Goal: Check status: Check status

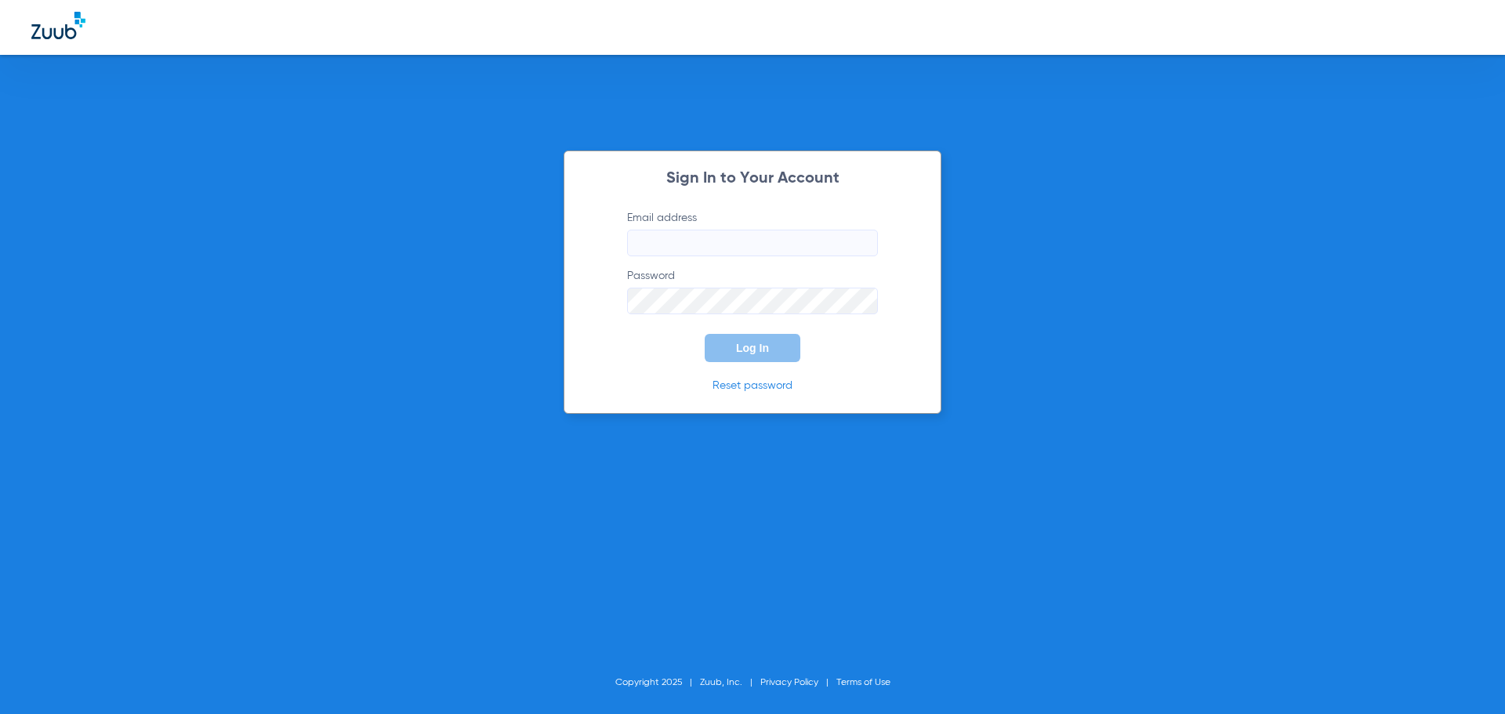
drag, startPoint x: 0, startPoint y: 0, endPoint x: 735, endPoint y: 245, distance: 774.3
click at [735, 256] on form "Email address Password Log In" at bounding box center [753, 286] width 298 height 152
click at [733, 239] on input "Email address" at bounding box center [752, 243] width 251 height 27
type input "[PERSON_NAME][EMAIL_ADDRESS][DOMAIN_NAME]"
click at [705, 334] on button "Log In" at bounding box center [753, 348] width 96 height 28
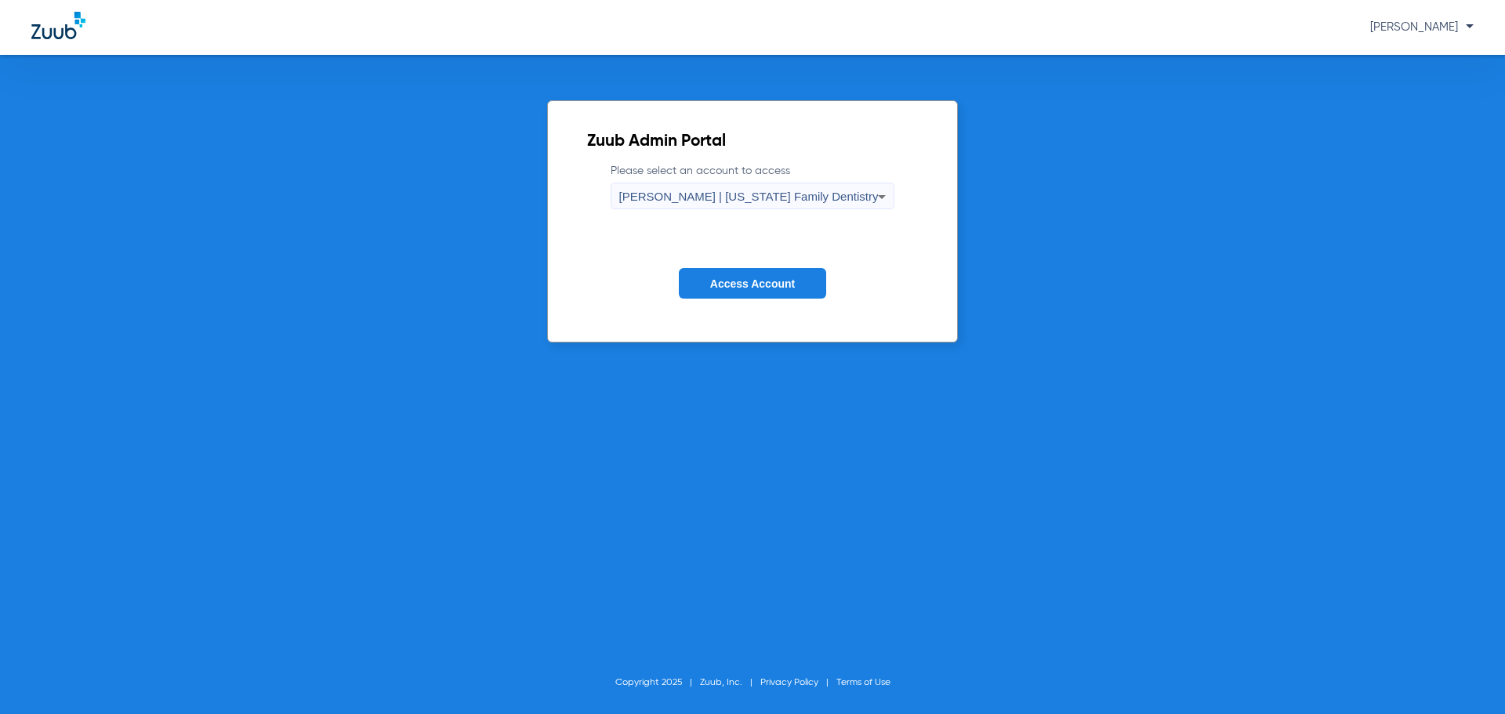
click at [748, 207] on div "[PERSON_NAME] | [US_STATE] Family Dentistry" at bounding box center [749, 196] width 260 height 27
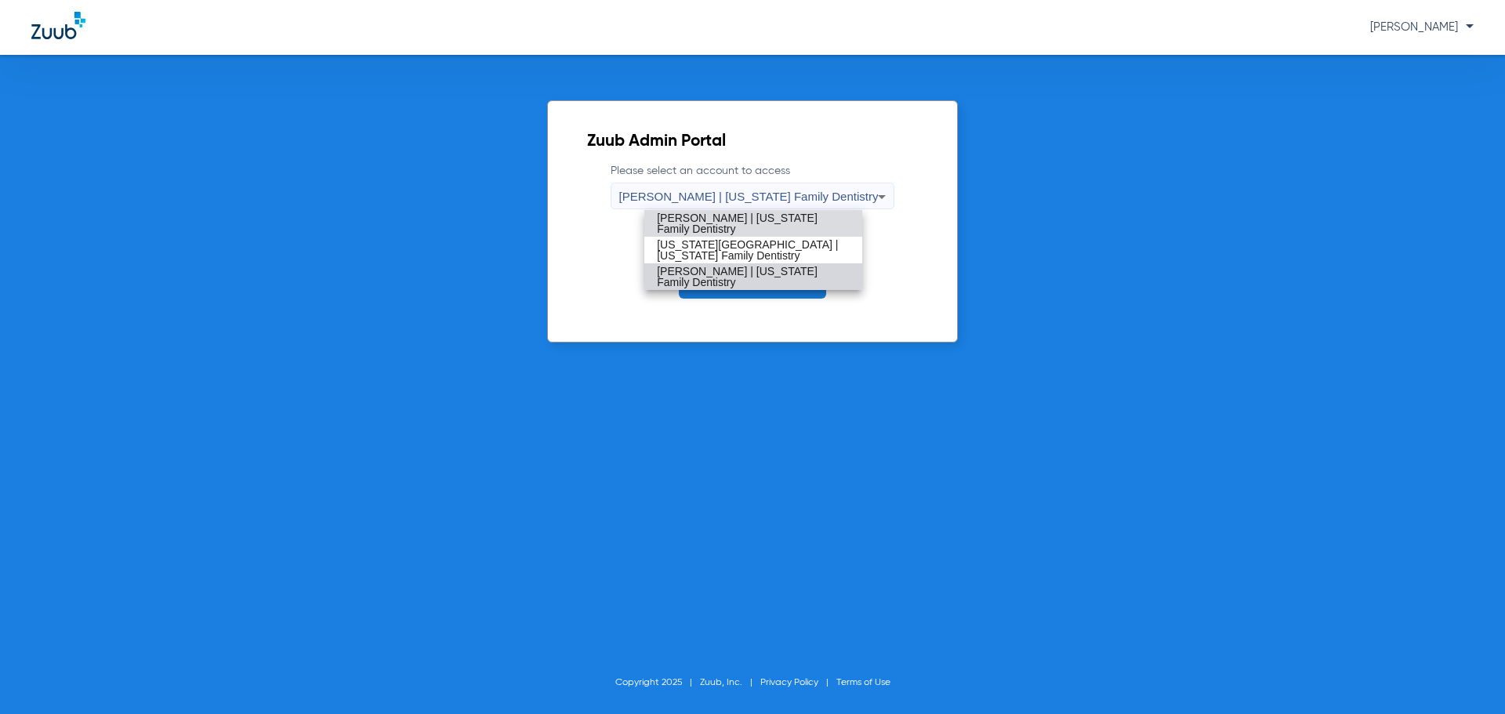
click at [723, 274] on span "[PERSON_NAME] | [US_STATE] Family Dentistry" at bounding box center [753, 277] width 193 height 22
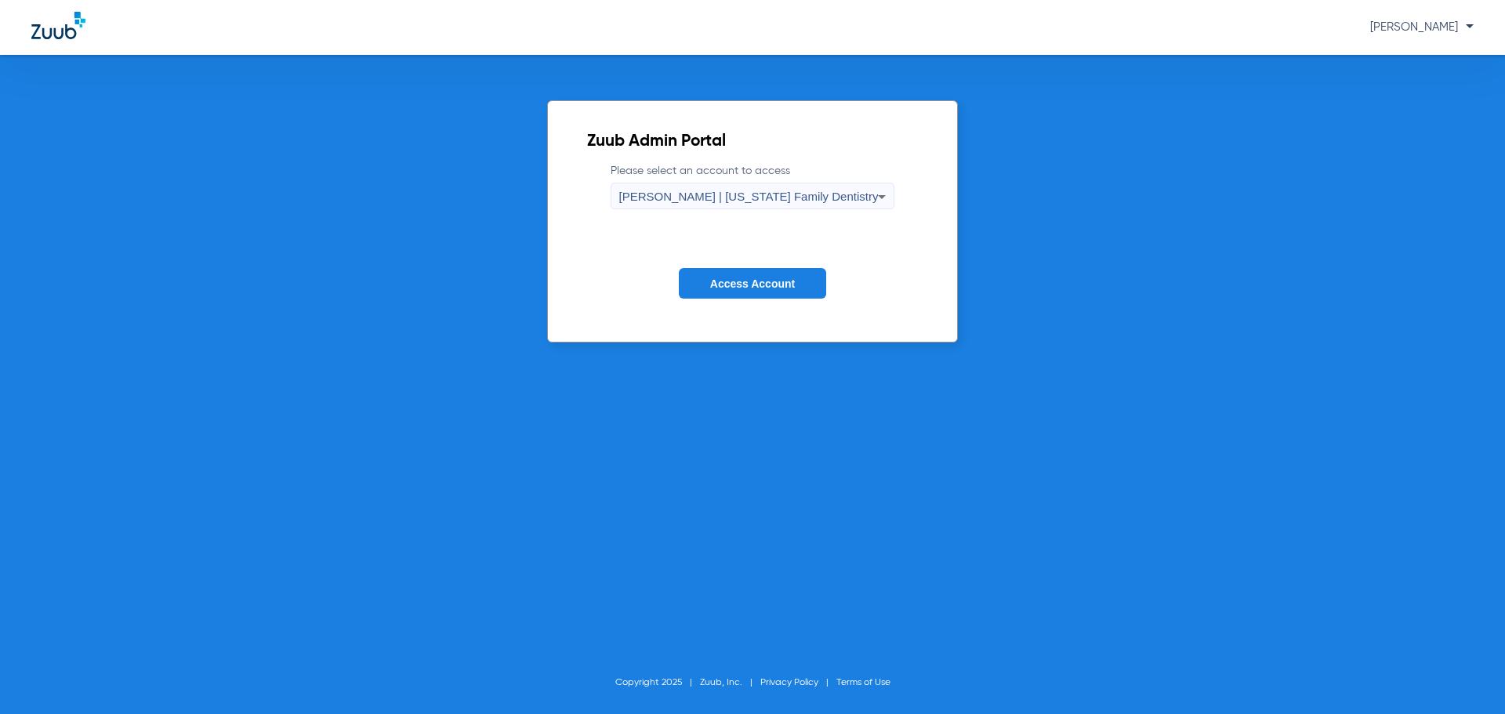
click at [746, 289] on span "Access Account" at bounding box center [752, 284] width 85 height 13
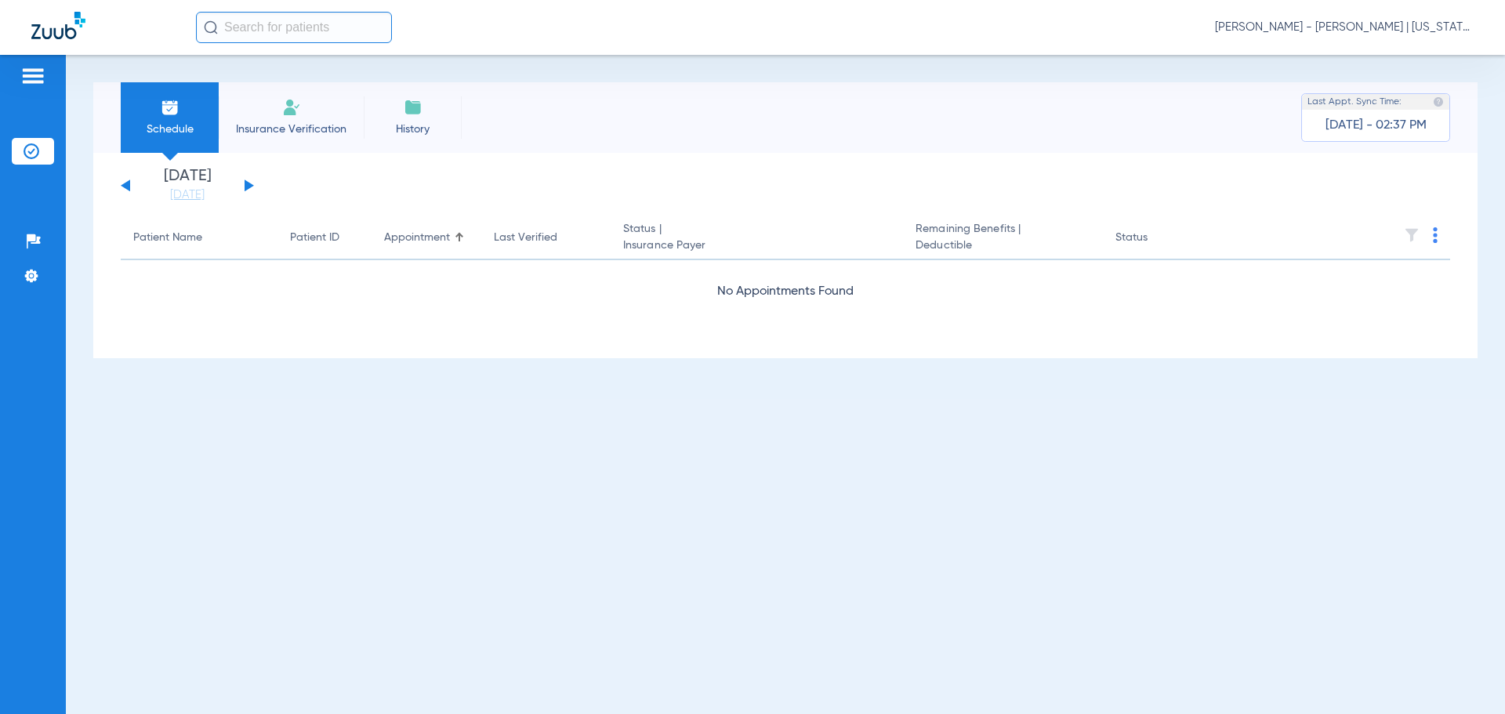
click at [242, 190] on div "[DATE] [DATE] [DATE] [DATE] [DATE] [DATE] [DATE] [DATE] [DATE] [DATE] [DATE] [D…" at bounding box center [187, 186] width 133 height 34
click at [248, 184] on button at bounding box center [249, 186] width 9 height 12
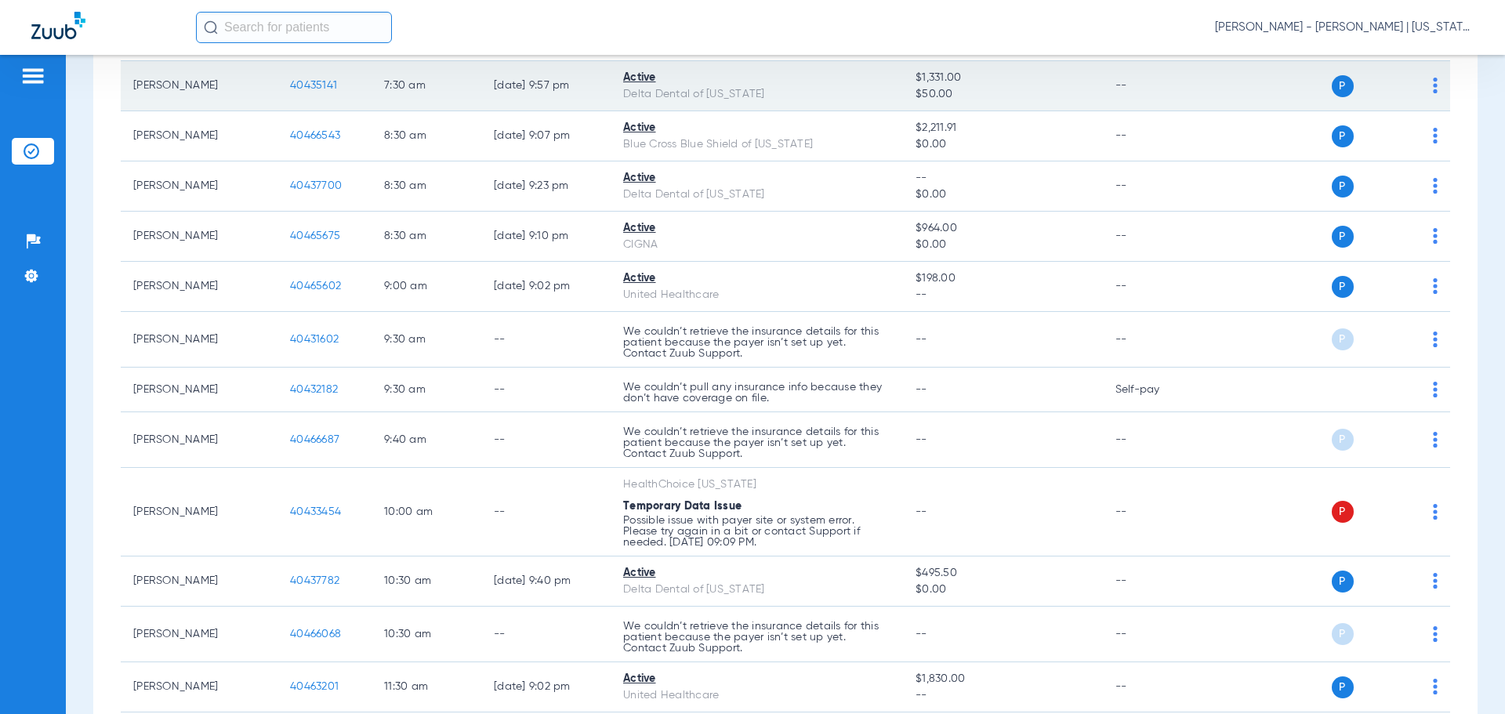
scroll to position [314, 0]
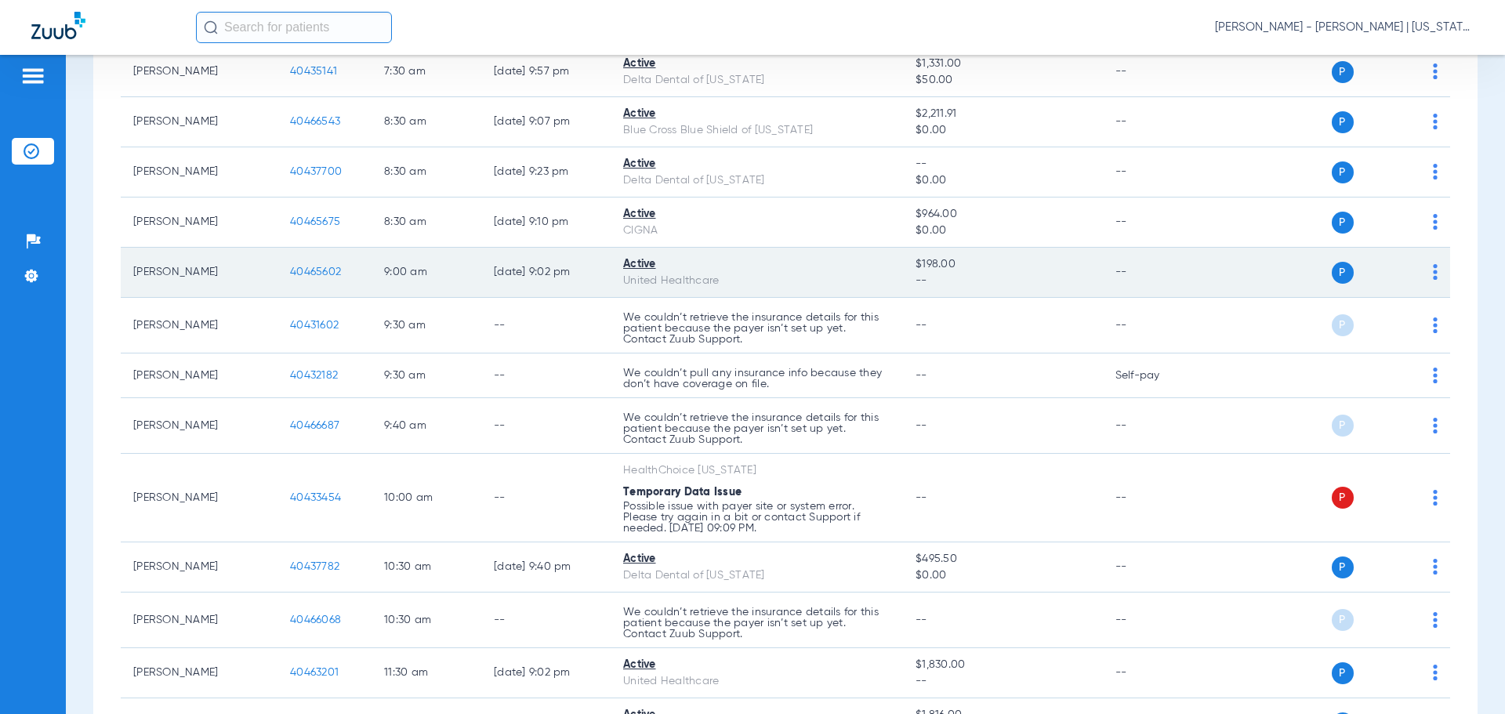
click at [303, 267] on span "40465602" at bounding box center [315, 272] width 51 height 11
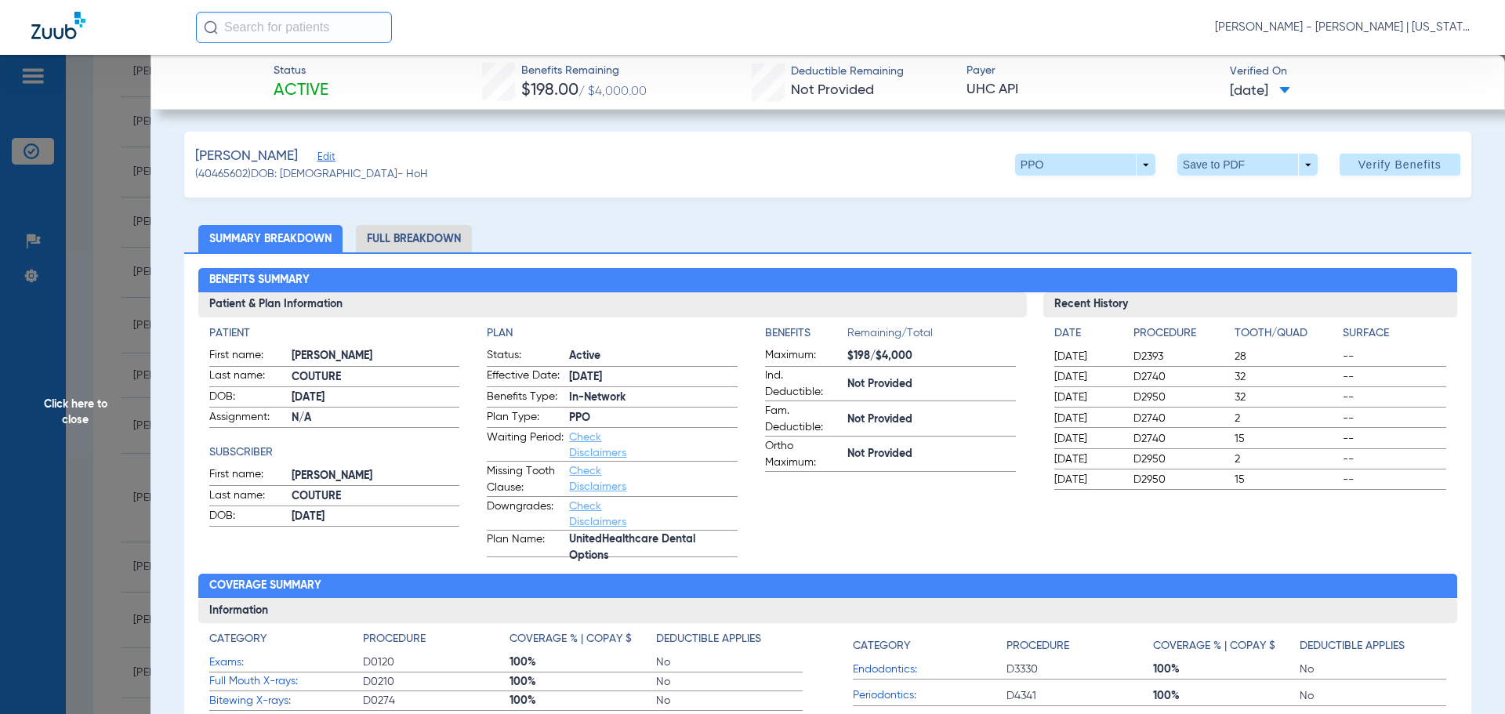
click at [99, 282] on span "Click here to close" at bounding box center [75, 412] width 151 height 714
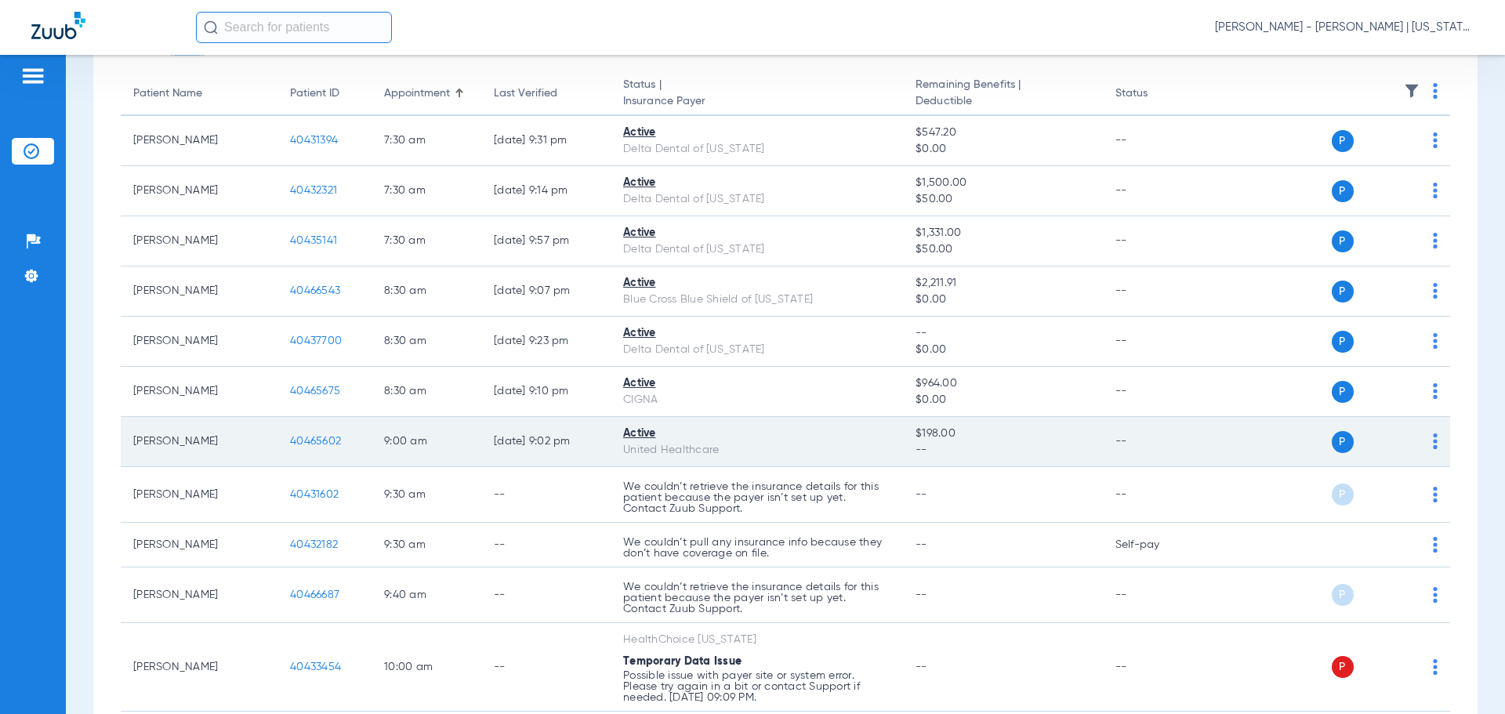
scroll to position [0, 0]
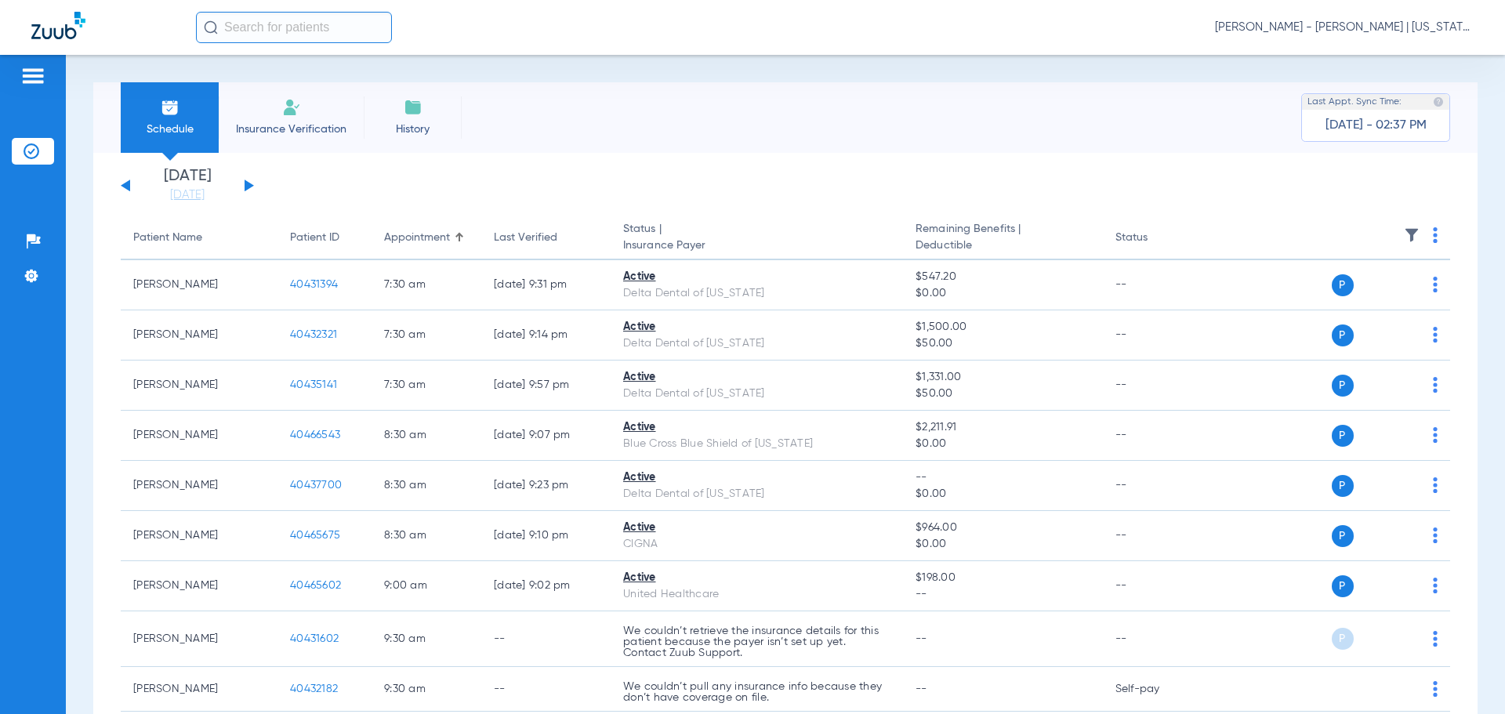
click at [248, 188] on button at bounding box center [249, 186] width 9 height 12
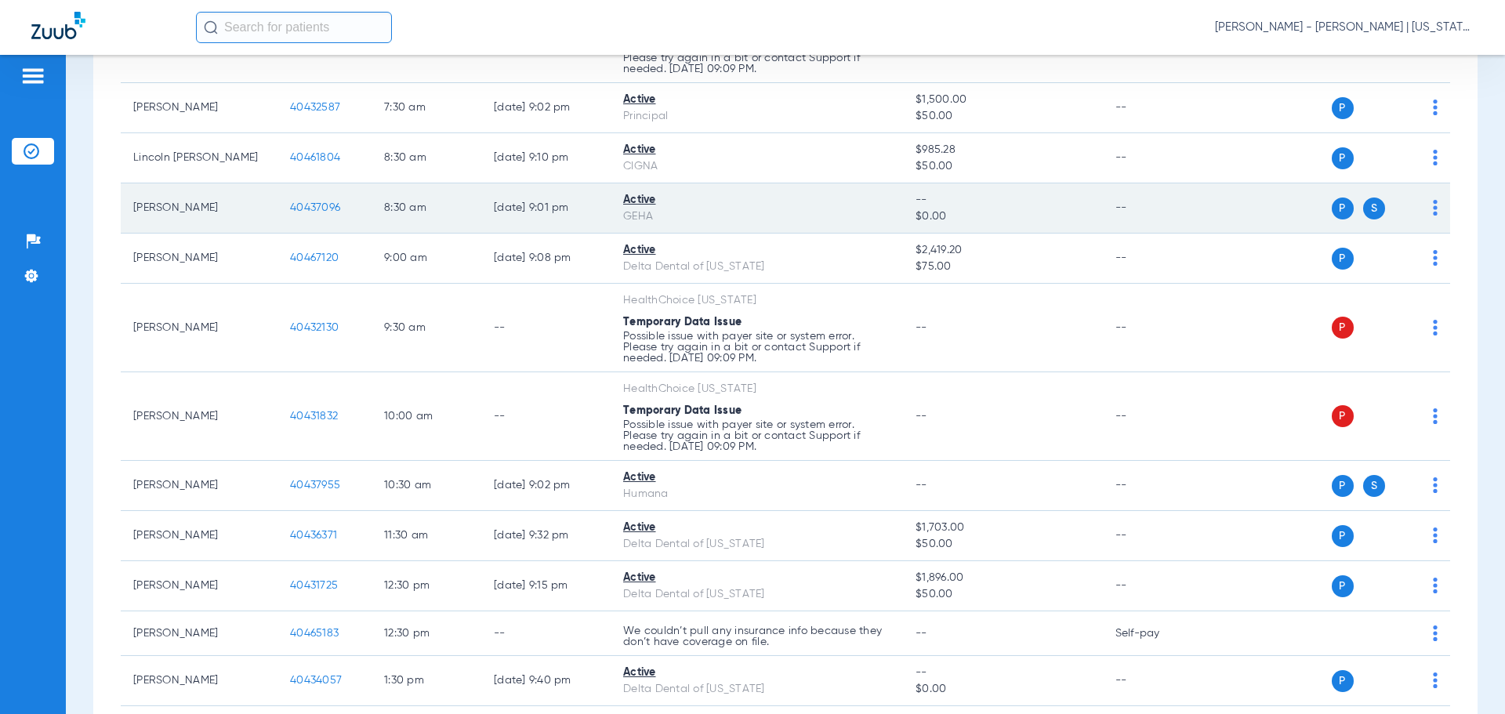
scroll to position [356, 0]
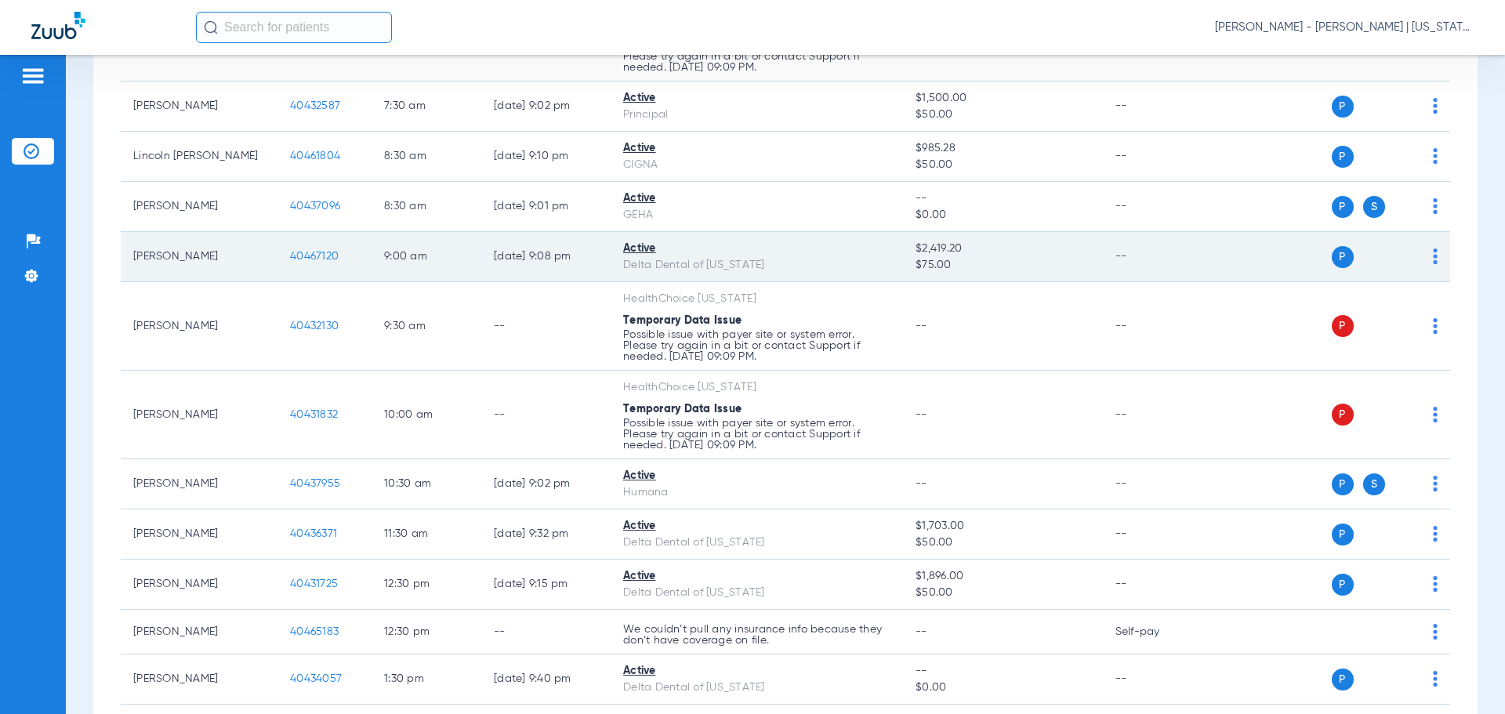
click at [307, 257] on span "40467120" at bounding box center [314, 256] width 49 height 11
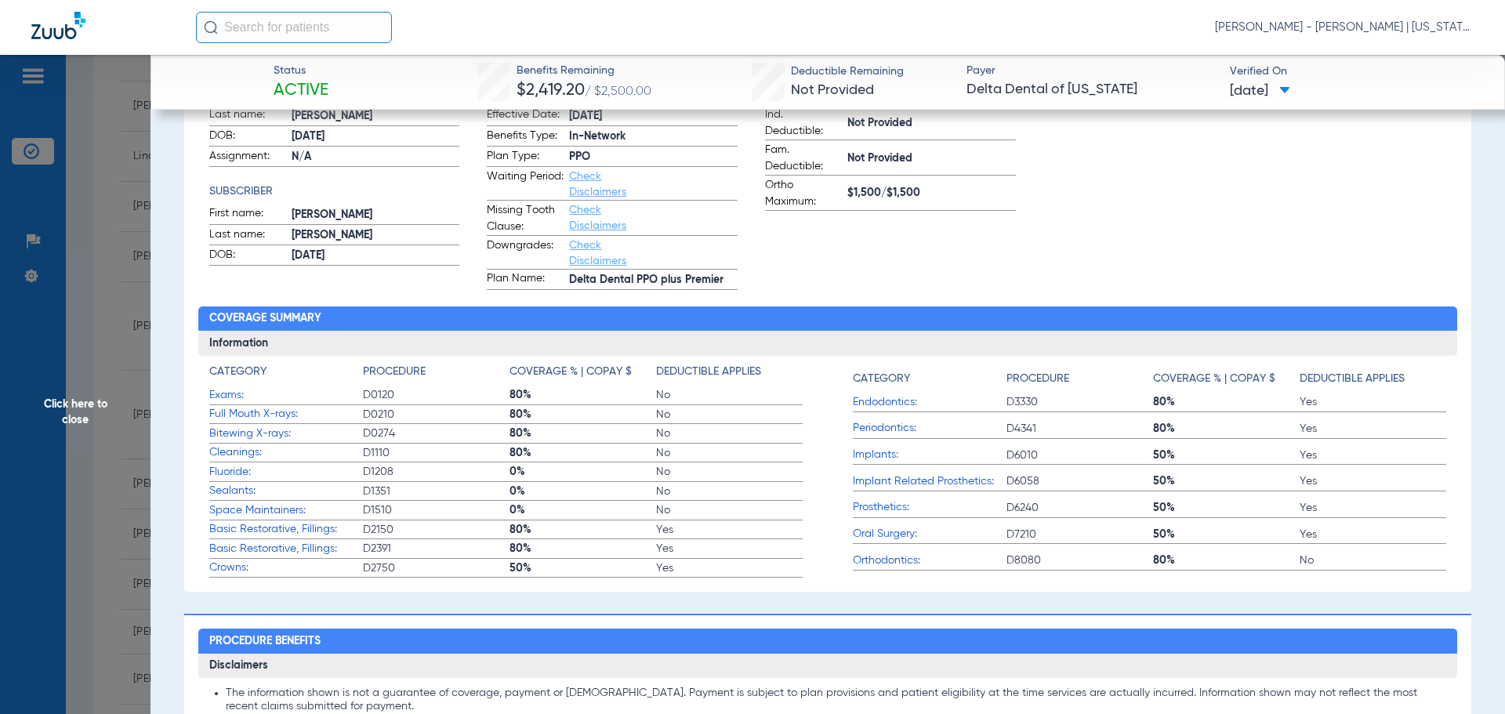
scroll to position [78, 0]
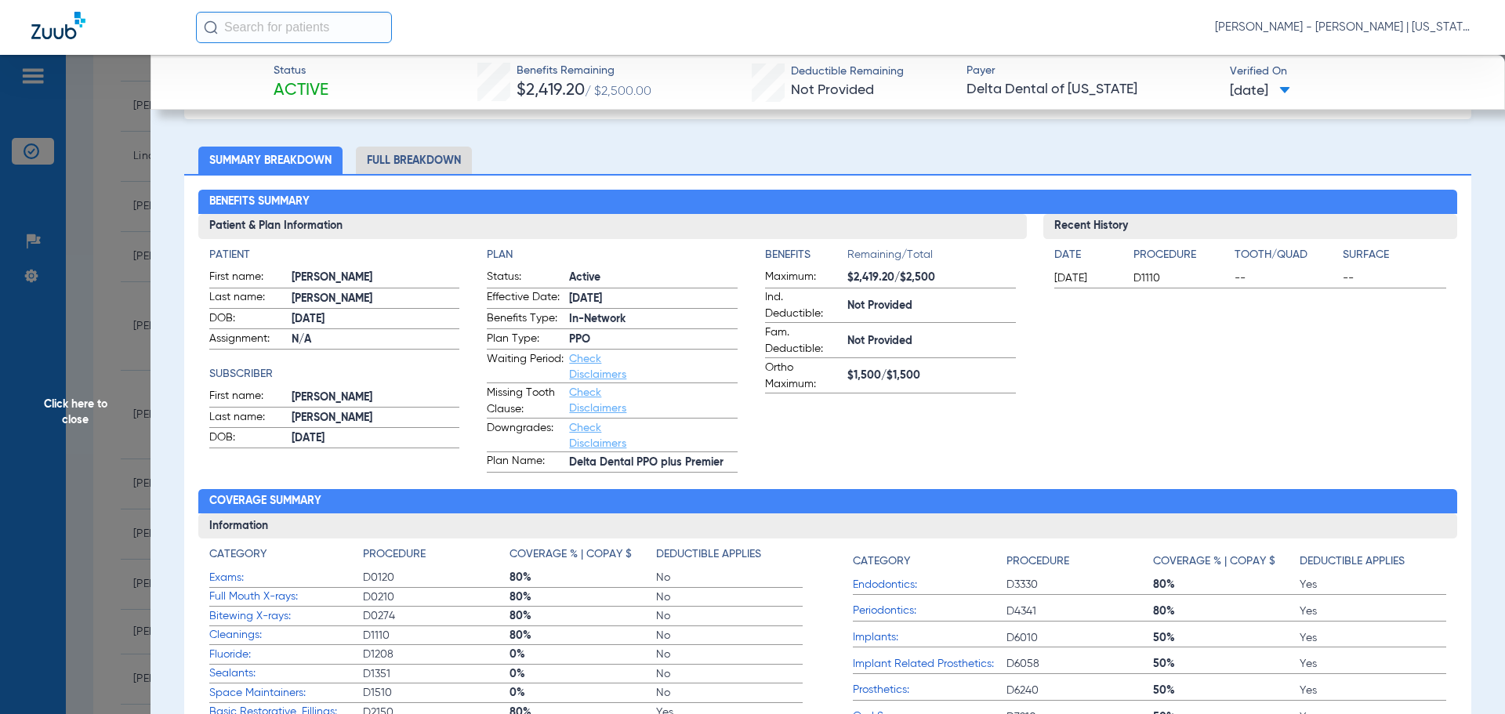
click at [422, 168] on li "Full Breakdown" at bounding box center [414, 160] width 116 height 27
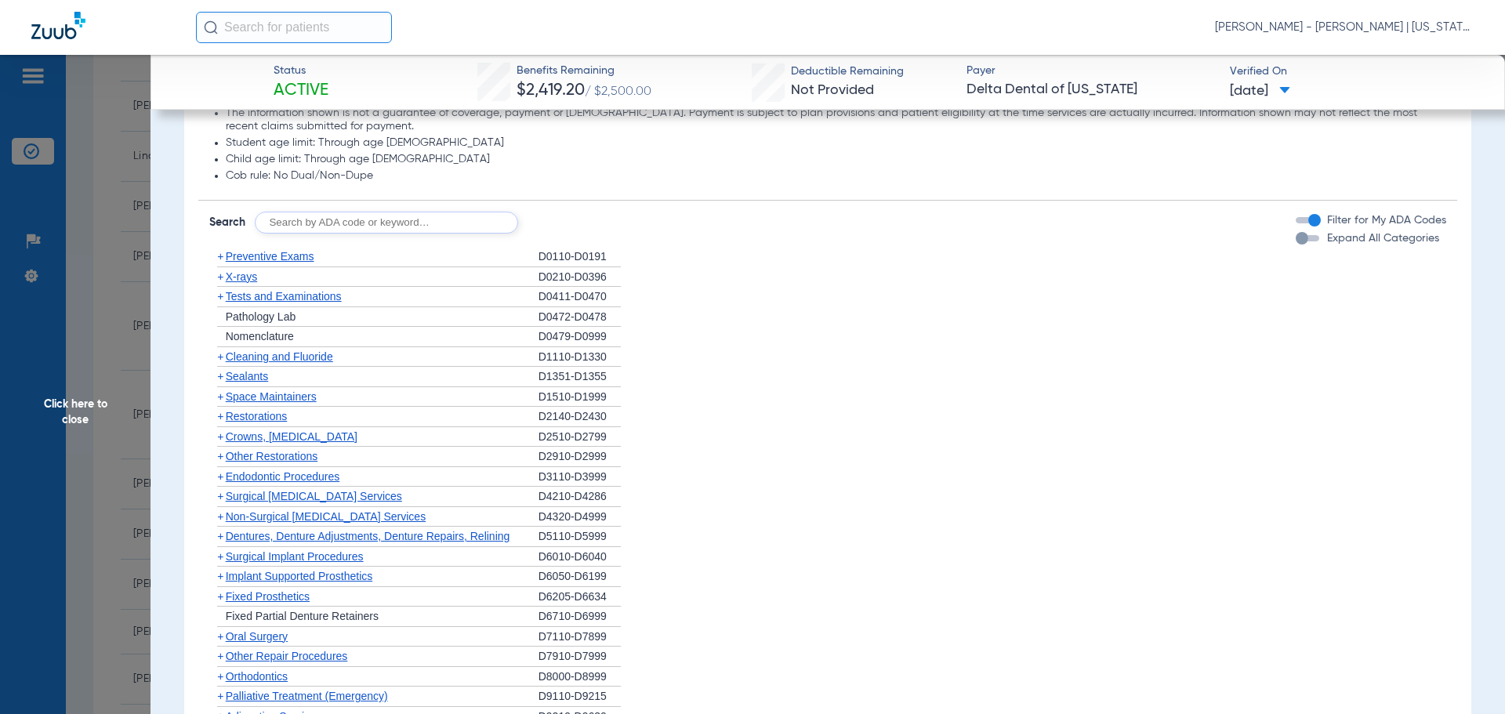
scroll to position [1155, 0]
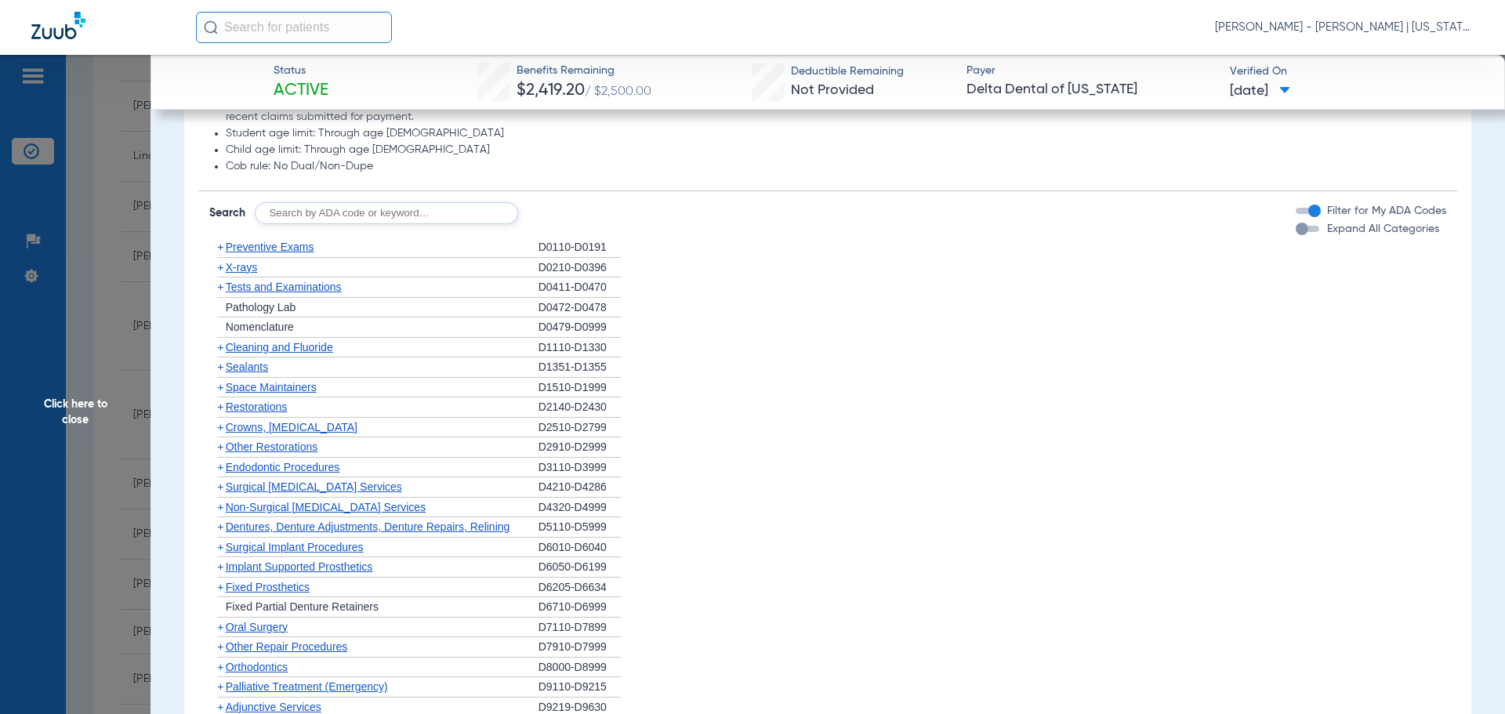
click at [226, 248] on span "Preventive Exams" at bounding box center [270, 247] width 89 height 13
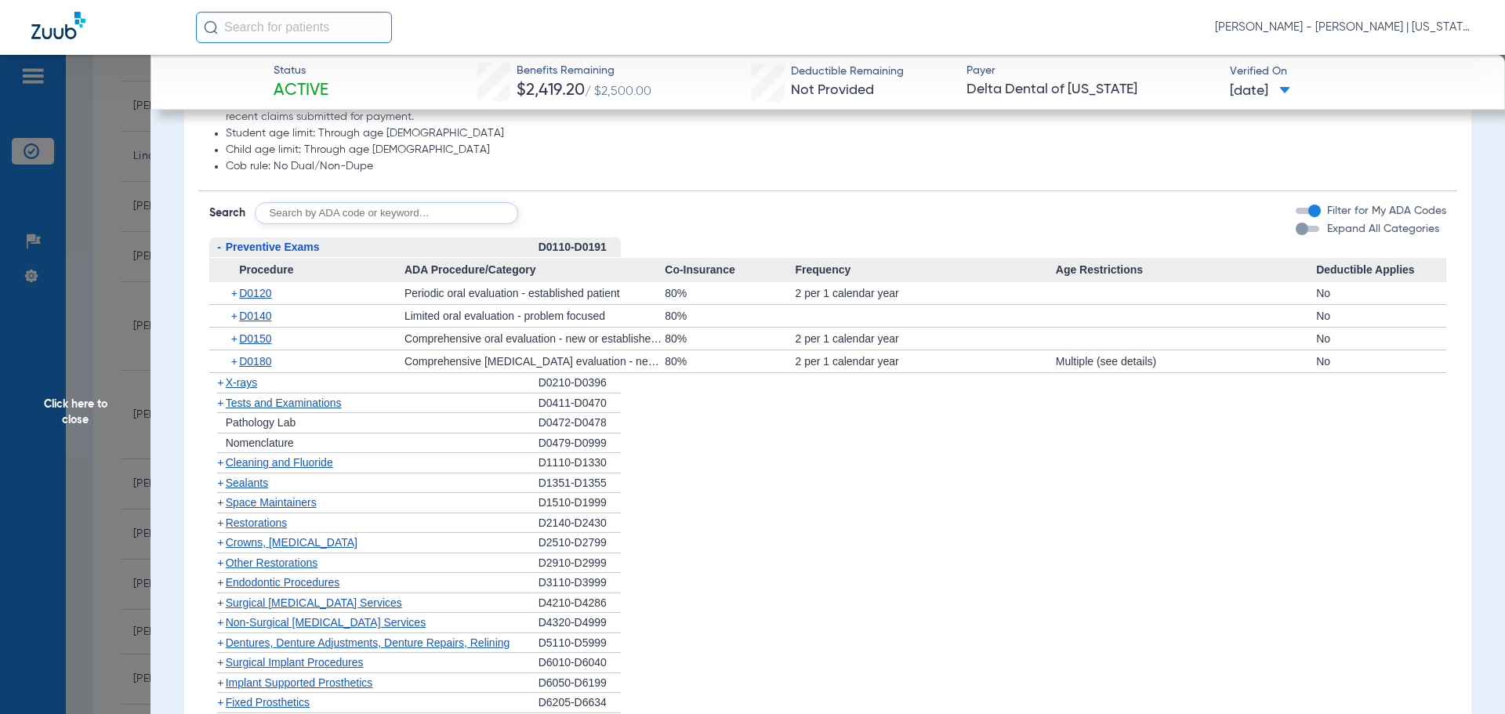
click at [91, 427] on span "Click here to close" at bounding box center [75, 412] width 151 height 714
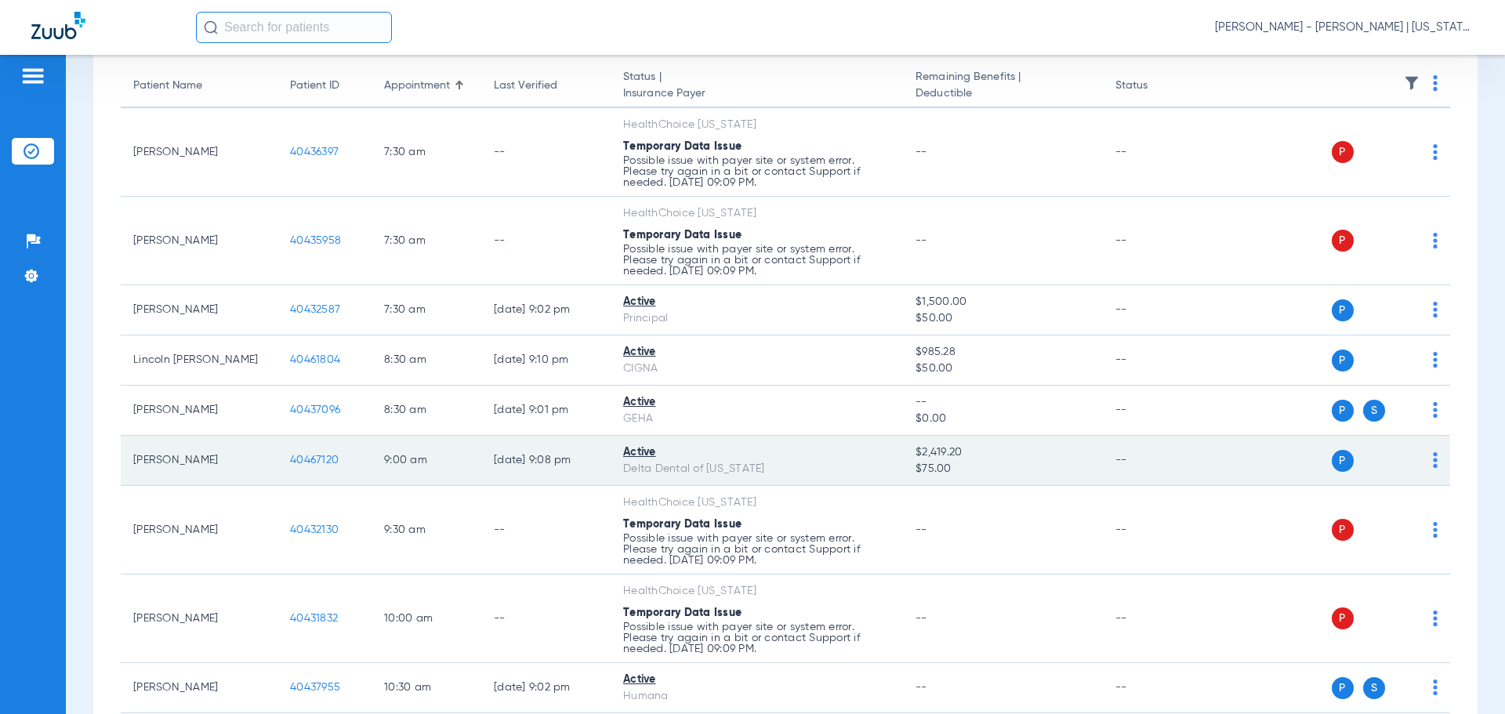
scroll to position [157, 0]
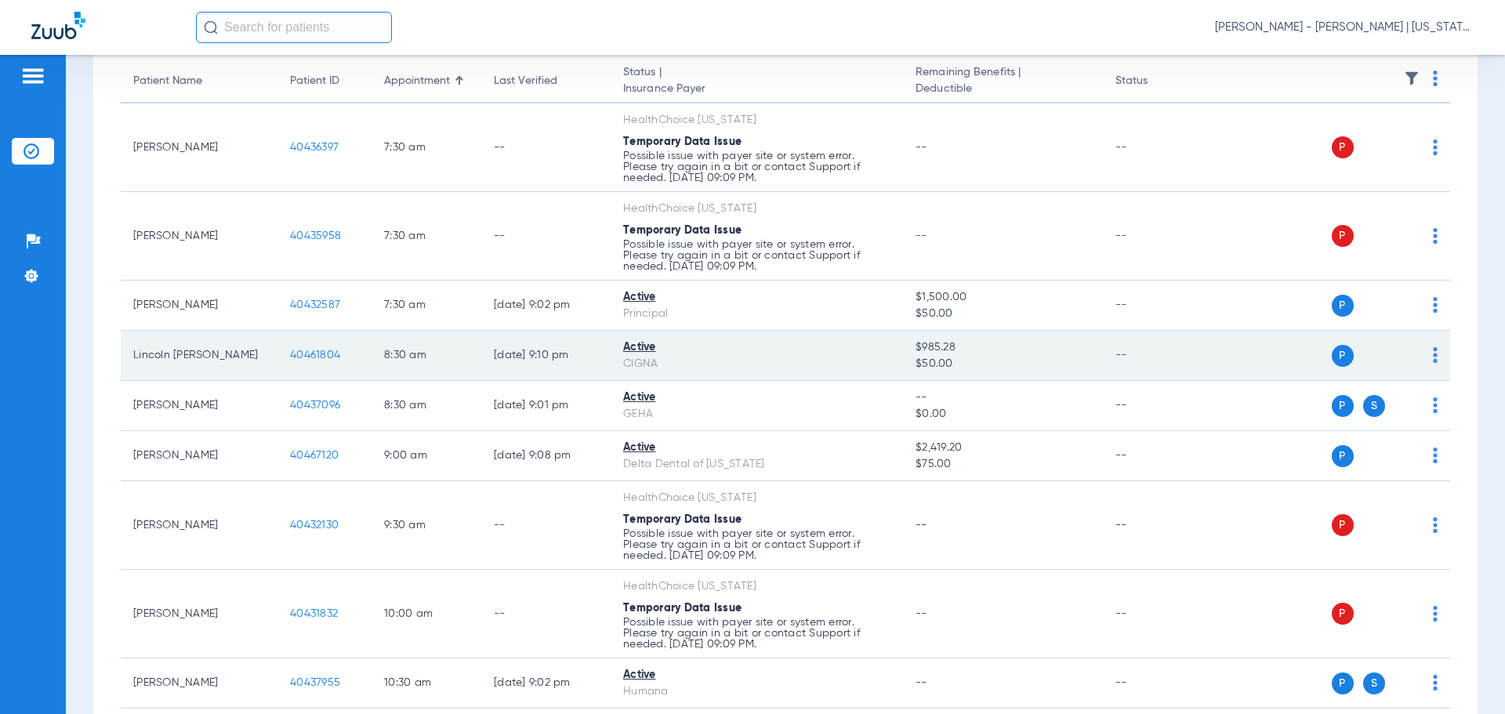
click at [317, 350] on span "40461804" at bounding box center [315, 355] width 50 height 11
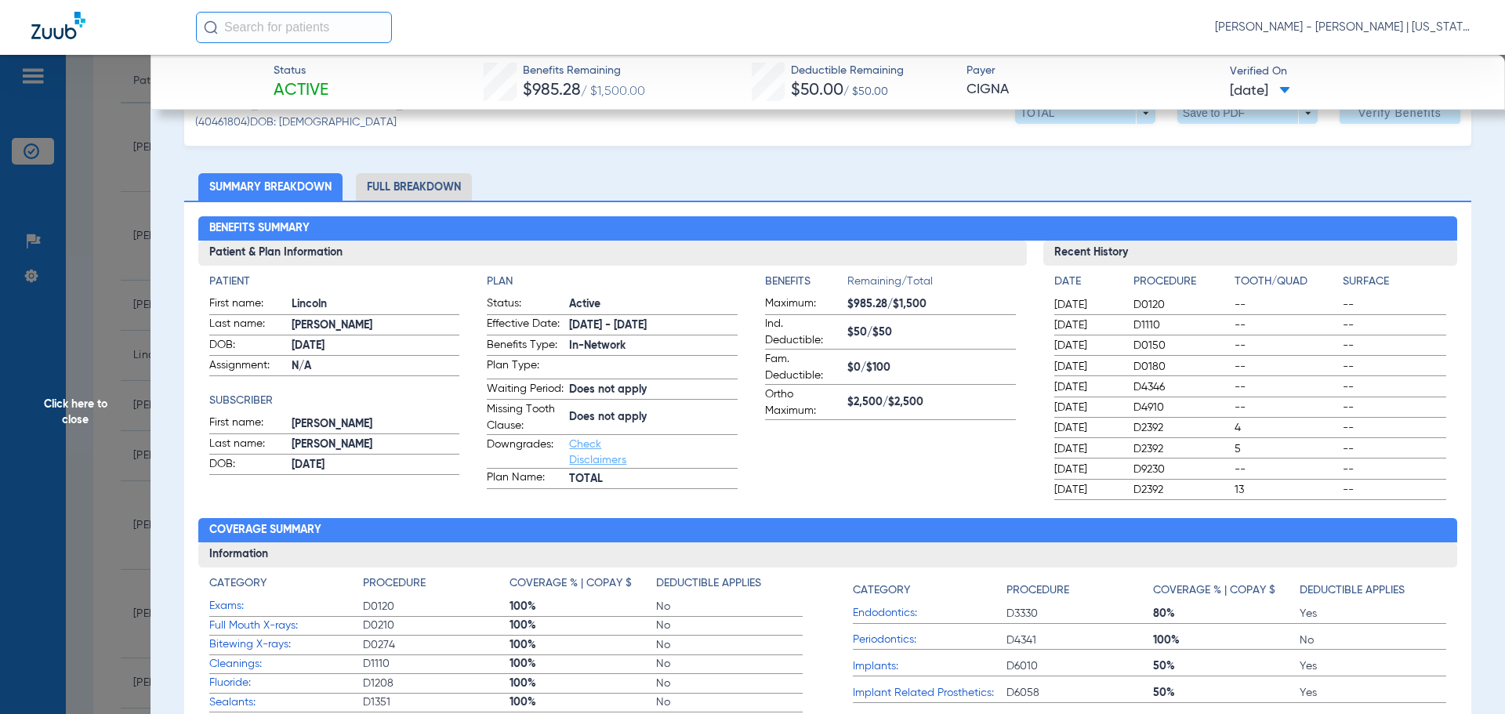
scroll to position [78, 0]
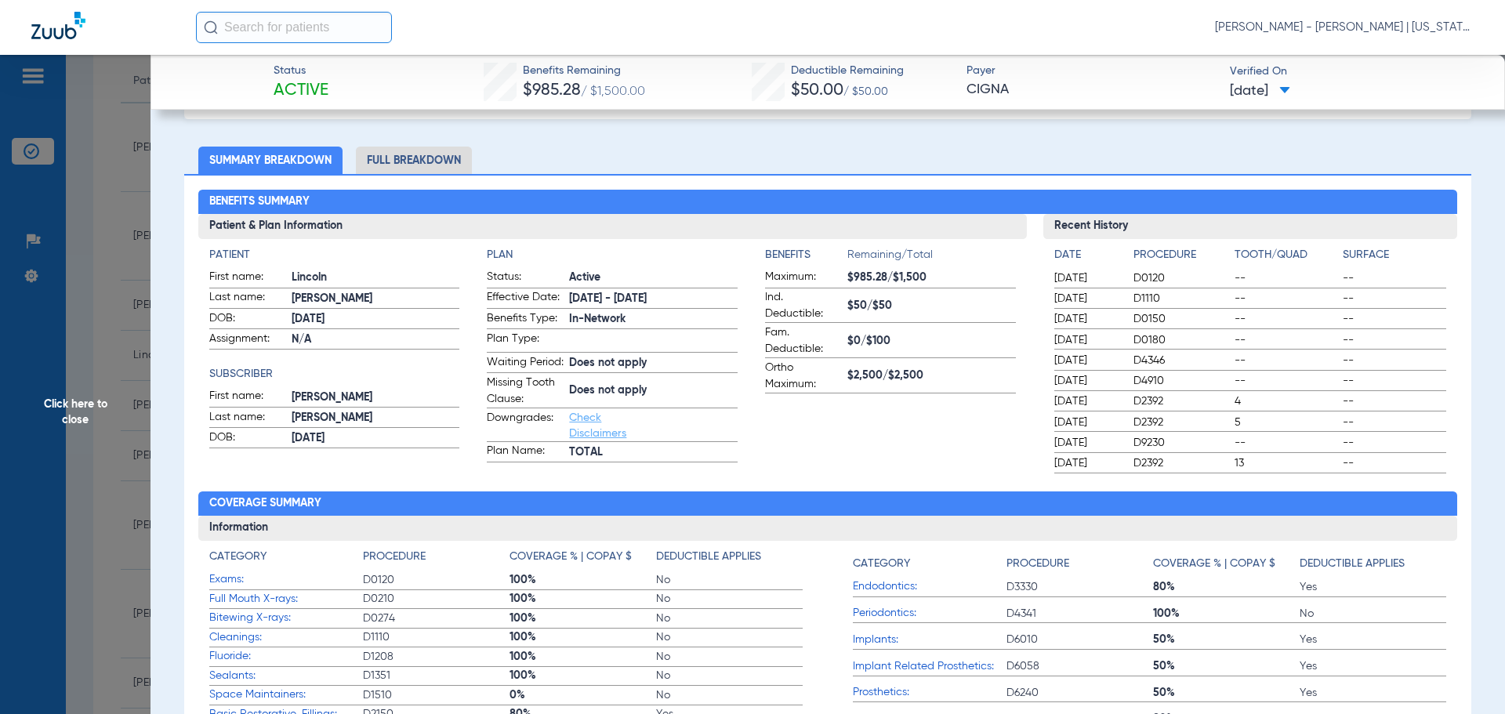
click at [99, 438] on span "Click here to close" at bounding box center [75, 412] width 151 height 714
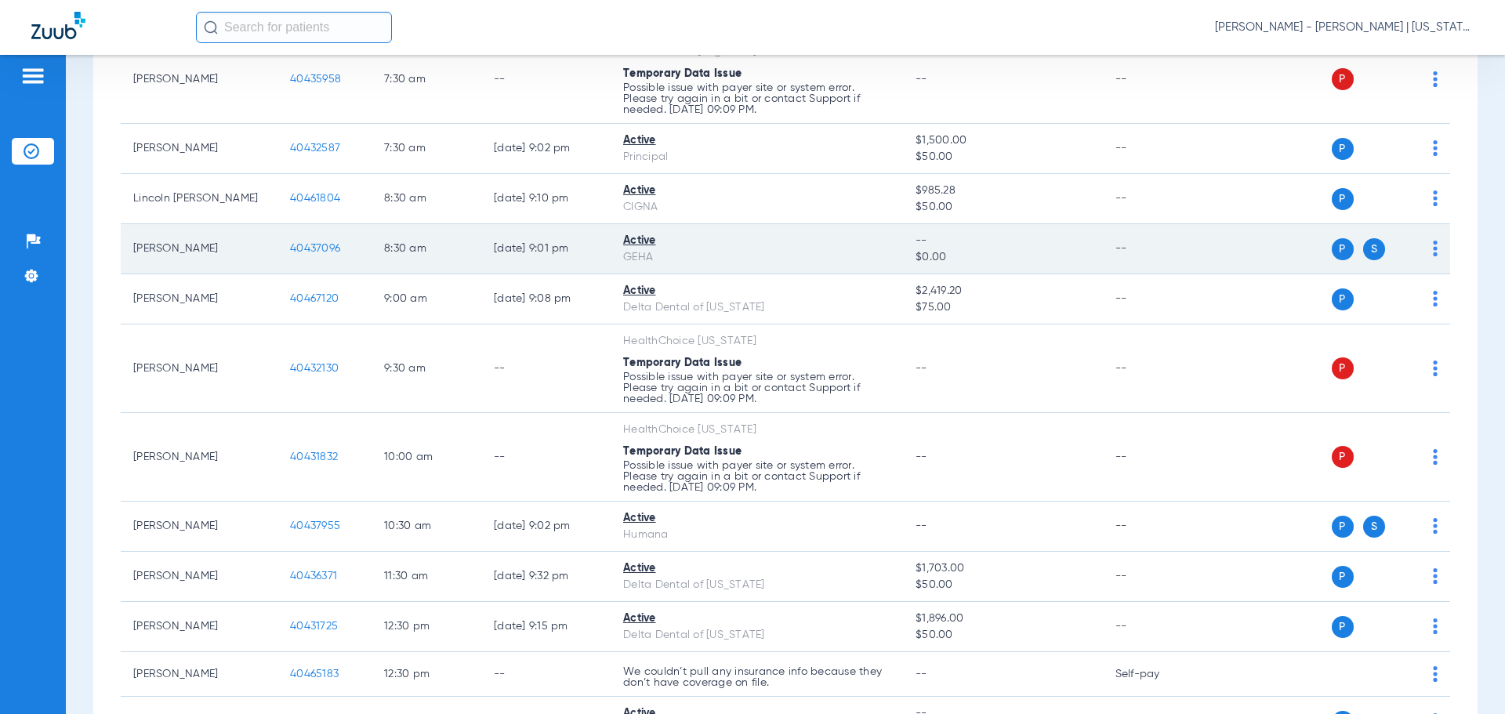
scroll to position [235, 0]
